Goal: Task Accomplishment & Management: Manage account settings

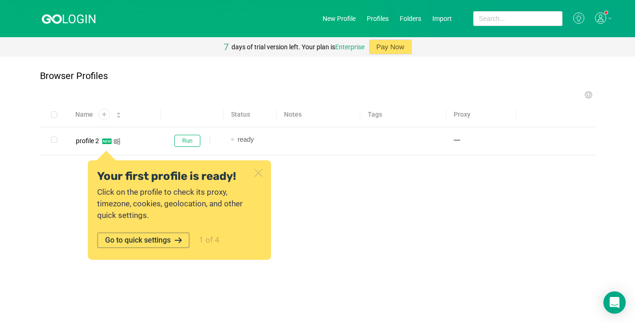
click at [258, 172] on icon at bounding box center [258, 172] width 7 height 7
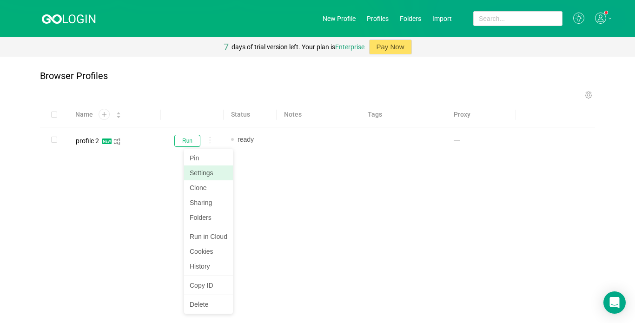
click at [206, 171] on link "Settings" at bounding box center [208, 173] width 49 height 15
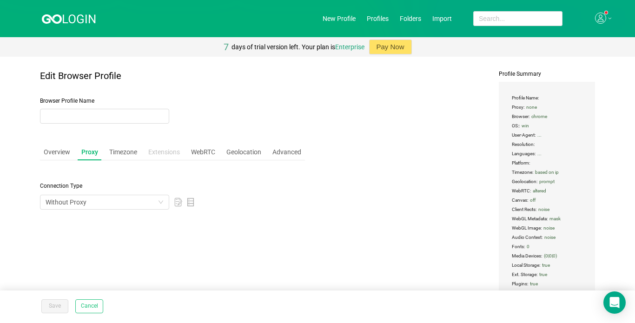
type input "profile 2"
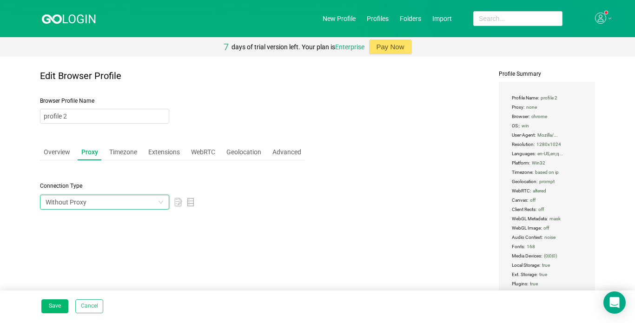
click at [115, 199] on div "Without Proxy" at bounding box center [102, 202] width 112 height 14
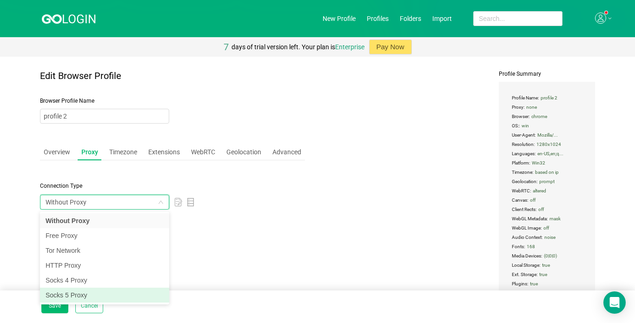
click at [66, 296] on li "Socks 5 Proxy" at bounding box center [104, 295] width 129 height 15
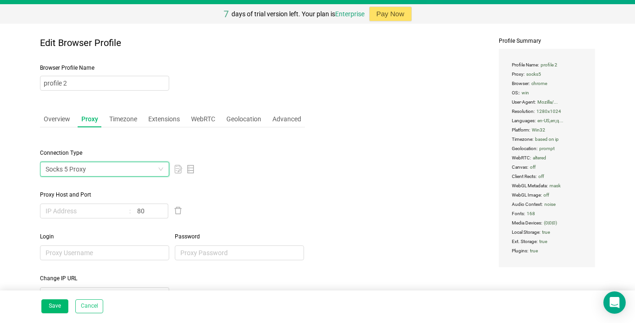
scroll to position [73, 0]
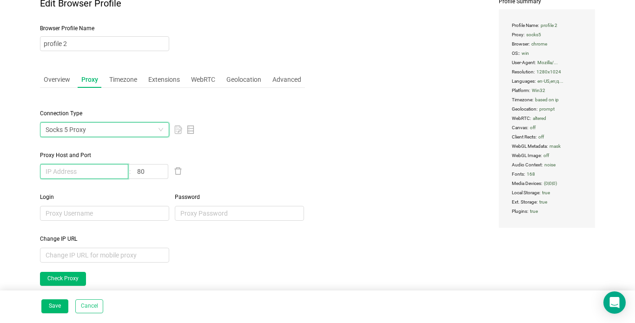
click at [76, 173] on input "text" at bounding box center [84, 171] width 88 height 15
click at [48, 173] on input "text" at bounding box center [84, 171] width 88 height 15
paste input "[TECHNICAL_ID]"
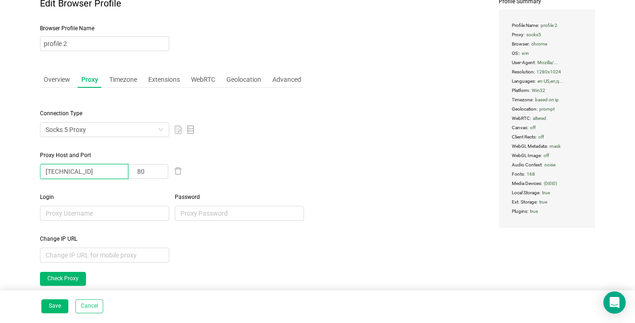
type input "[TECHNICAL_ID]"
click at [111, 190] on div "Login Password" at bounding box center [172, 200] width 265 height 42
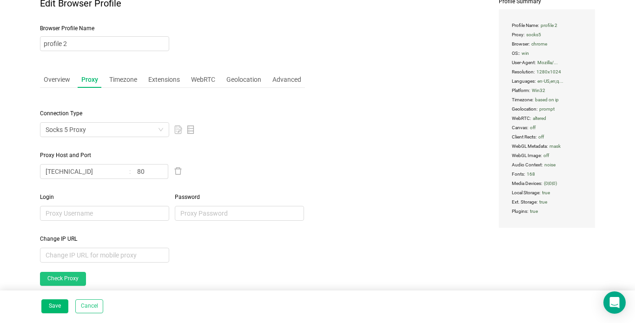
click at [70, 277] on button "Check Proxy" at bounding box center [63, 279] width 46 height 14
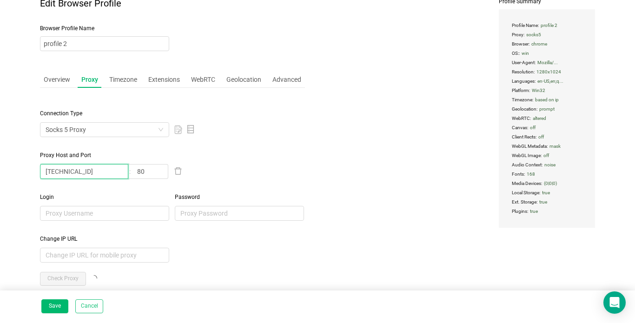
click at [95, 172] on input "[TECHNICAL_ID]" at bounding box center [84, 171] width 88 height 15
drag, startPoint x: 95, startPoint y: 172, endPoint x: 15, endPoint y: 173, distance: 80.4
click at [15, 173] on main "Edit Browser Profile Browser Profile Name profile 2 Overview Proxy Timezone Ext…" at bounding box center [317, 111] width 635 height 255
paste input "[TECHNICAL_ID]"
type input "[TECHNICAL_ID]"
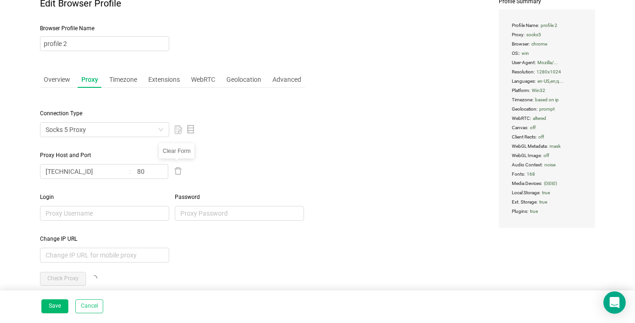
click at [179, 172] on icon "icon: delete" at bounding box center [178, 171] width 8 height 8
click at [84, 304] on button "Cancel" at bounding box center [89, 306] width 28 height 14
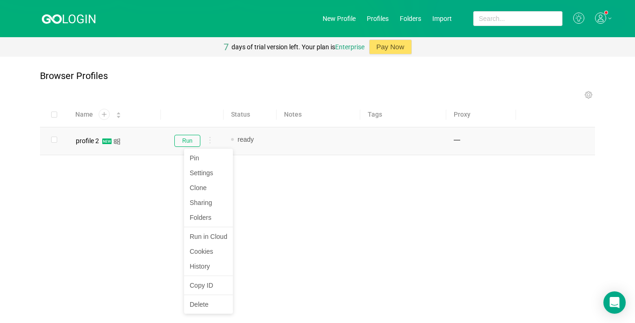
click at [211, 139] on div at bounding box center [208, 142] width 10 height 10
click at [206, 170] on link "Settings" at bounding box center [208, 173] width 49 height 15
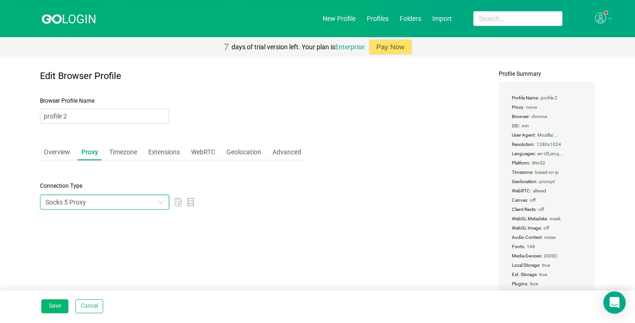
click at [90, 201] on div "Socks 5 Proxy" at bounding box center [102, 202] width 112 height 14
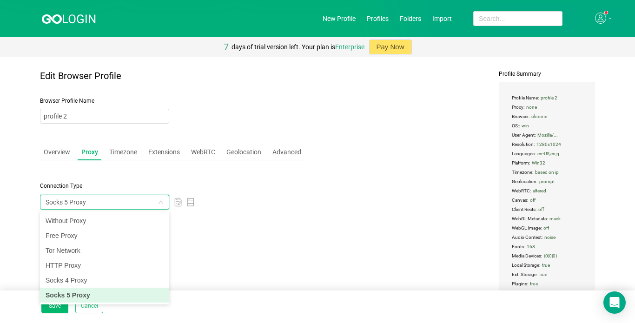
click at [70, 293] on li "Socks 5 Proxy" at bounding box center [104, 295] width 129 height 15
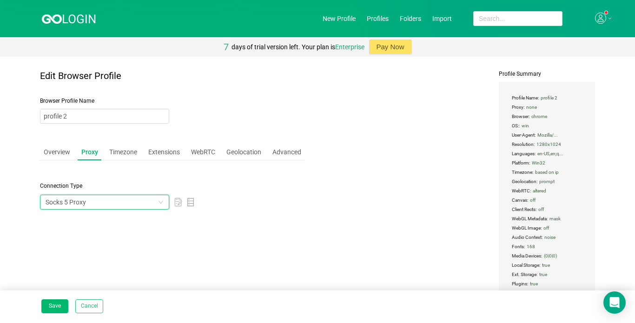
click at [82, 206] on div "Socks 5 Proxy" at bounding box center [66, 202] width 40 height 14
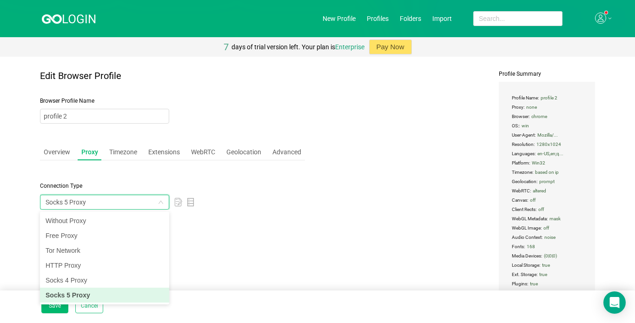
click at [66, 295] on li "Socks 5 Proxy" at bounding box center [104, 295] width 129 height 15
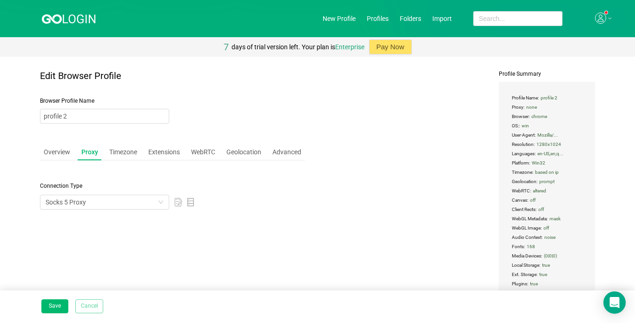
click at [85, 307] on button "Cancel" at bounding box center [89, 306] width 28 height 14
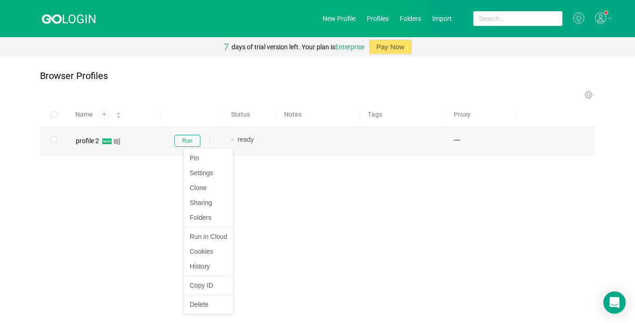
click at [211, 142] on div at bounding box center [208, 142] width 10 height 10
click at [208, 142] on div at bounding box center [208, 142] width 10 height 10
click at [203, 176] on link "Settings" at bounding box center [208, 173] width 49 height 15
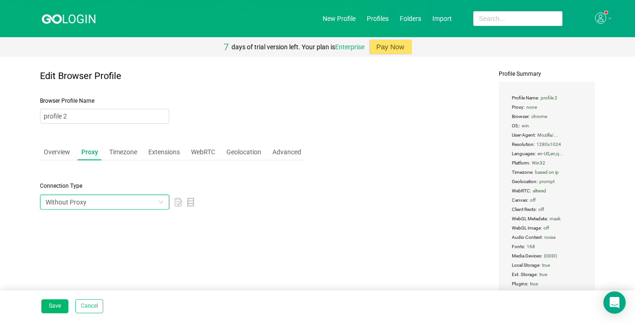
click at [99, 202] on div "Without Proxy" at bounding box center [102, 202] width 112 height 14
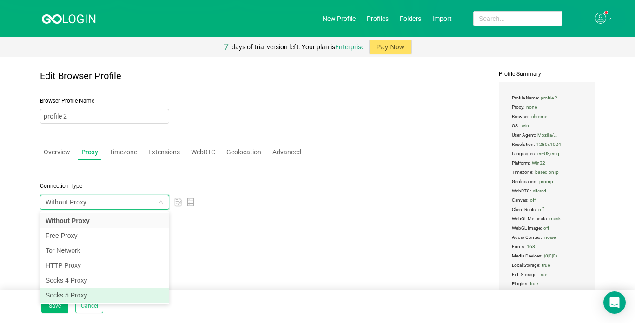
click at [70, 292] on li "Socks 5 Proxy" at bounding box center [104, 295] width 129 height 15
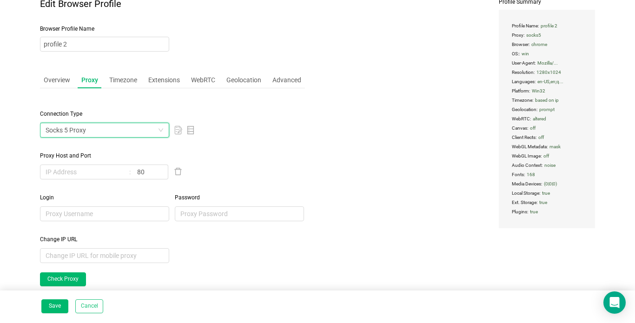
scroll to position [73, 0]
click at [73, 170] on input "text" at bounding box center [84, 171] width 88 height 15
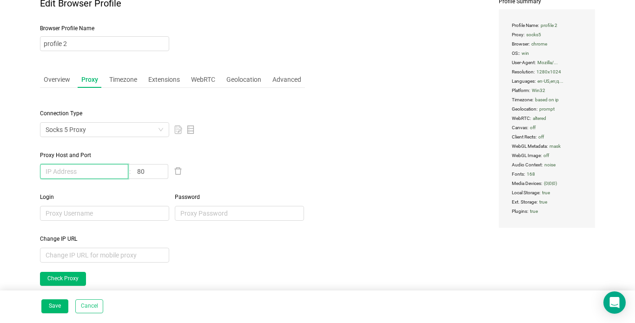
paste input "[TECHNICAL_ID]"
type input "[TECHNICAL_ID]"
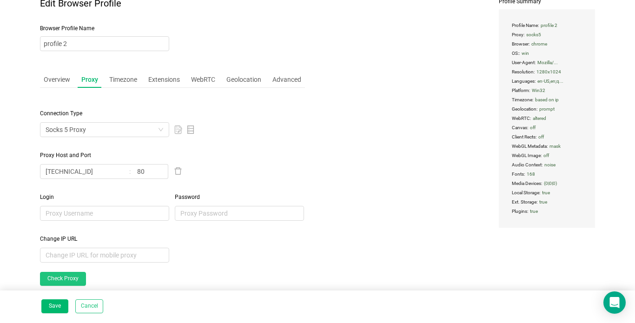
click at [57, 278] on button "Check Proxy" at bounding box center [63, 279] width 46 height 14
click at [156, 172] on input "80" at bounding box center [150, 171] width 36 height 15
type input "8"
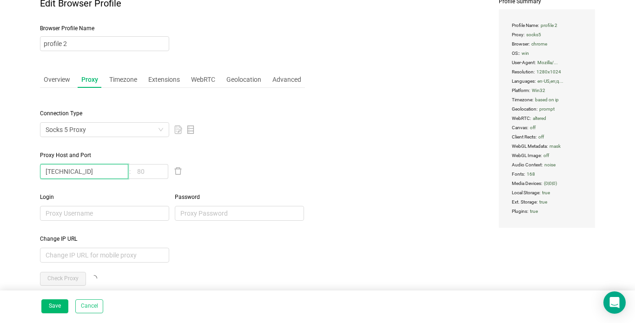
click at [103, 171] on input "[TECHNICAL_ID]" at bounding box center [84, 171] width 88 height 15
click at [47, 309] on button "Save" at bounding box center [54, 306] width 27 height 14
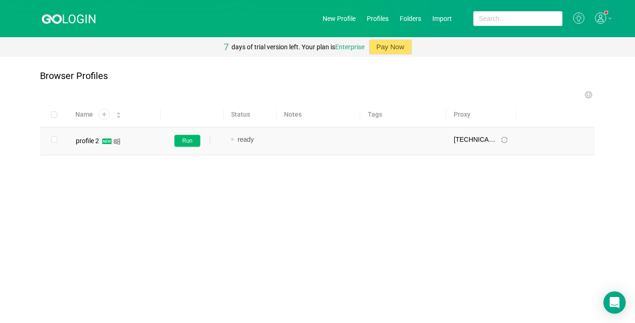
click at [187, 141] on button "Run" at bounding box center [187, 141] width 26 height 12
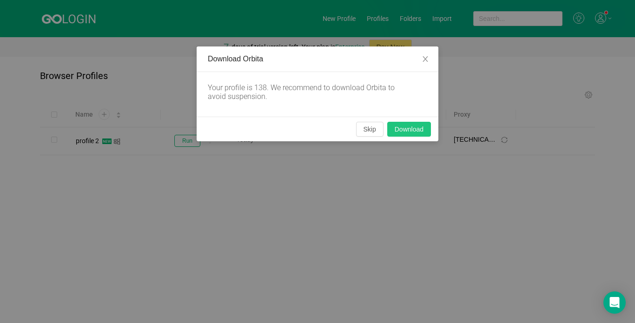
click at [415, 128] on button "Download" at bounding box center [409, 129] width 44 height 15
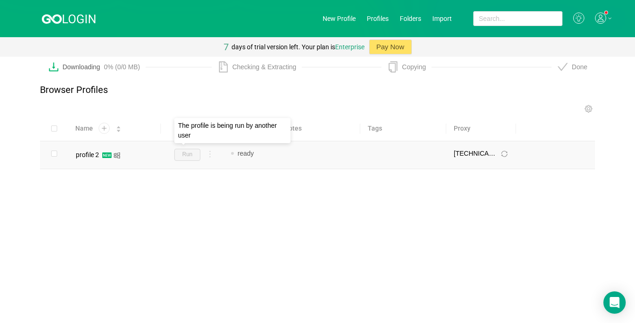
click at [184, 155] on span "Run" at bounding box center [187, 155] width 26 height 12
